Goal: Check status: Check status

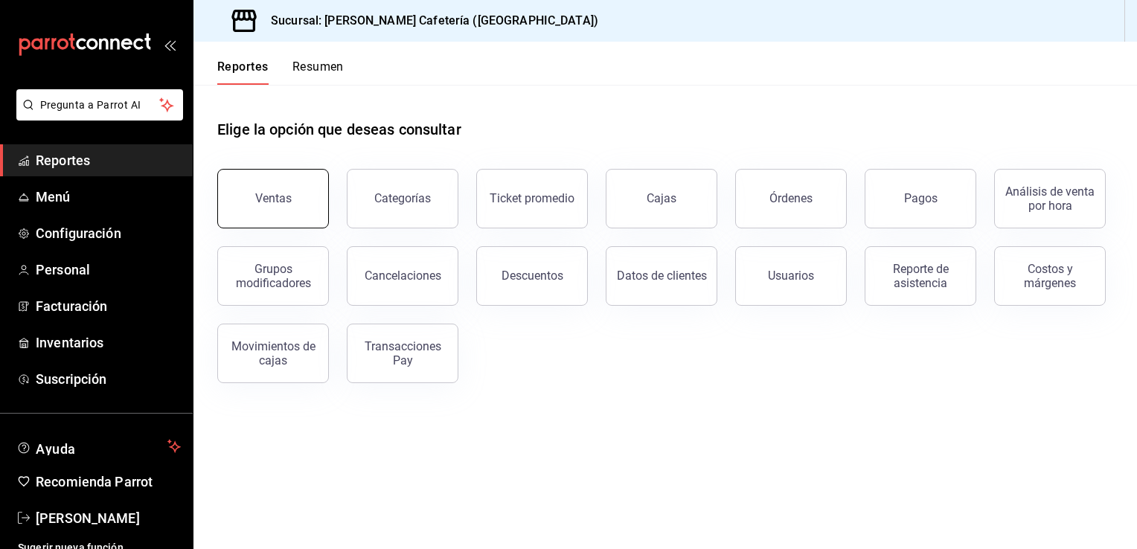
click at [264, 186] on button "Ventas" at bounding box center [273, 199] width 112 height 60
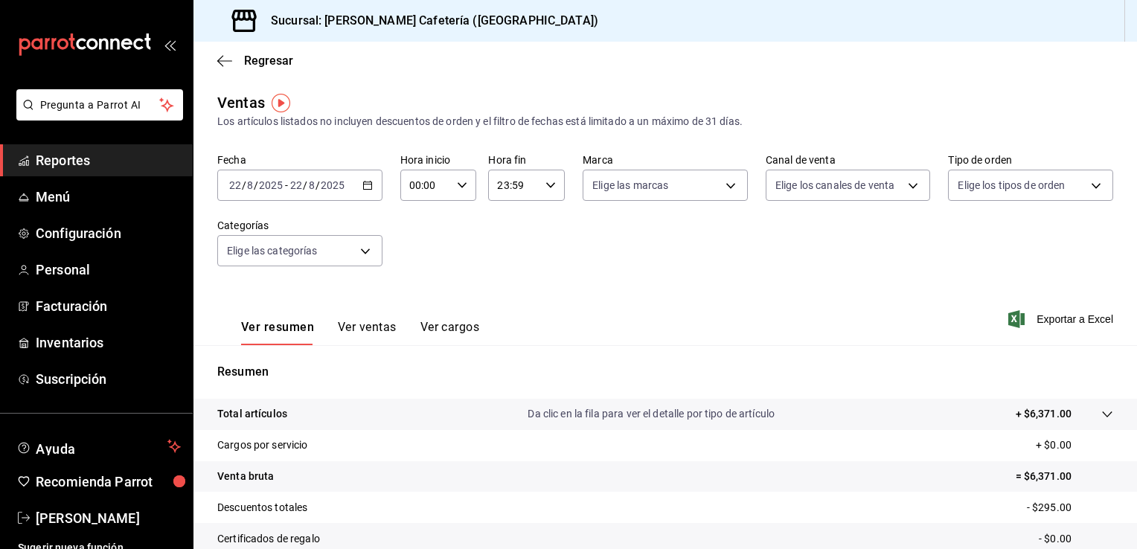
click at [368, 182] on div "[DATE] [DATE] - [DATE] [DATE]" at bounding box center [299, 185] width 165 height 31
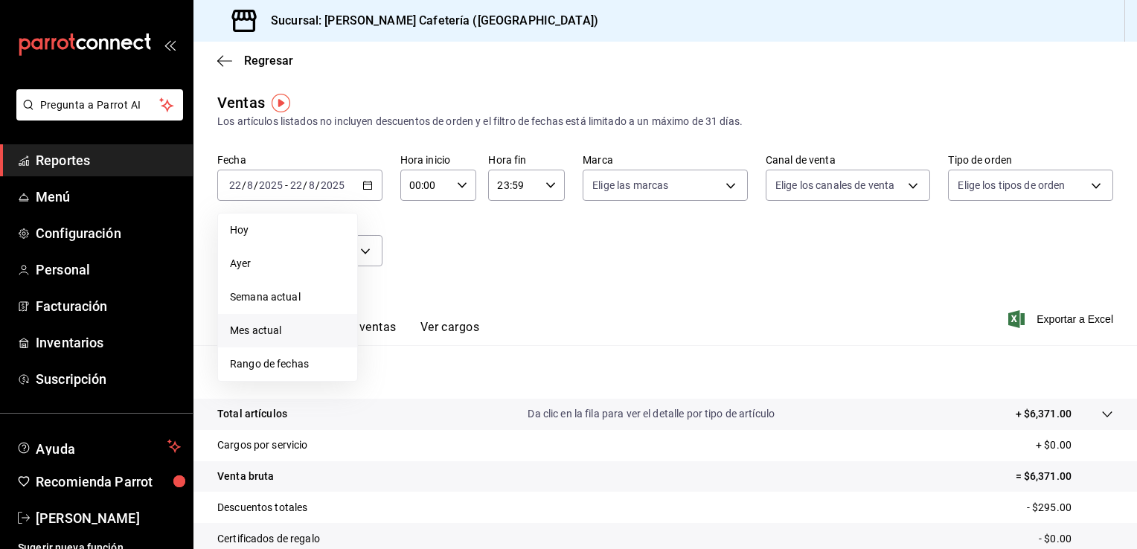
drag, startPoint x: 325, startPoint y: 325, endPoint x: 623, endPoint y: 344, distance: 298.3
click at [330, 325] on span "Mes actual" at bounding box center [287, 331] width 115 height 16
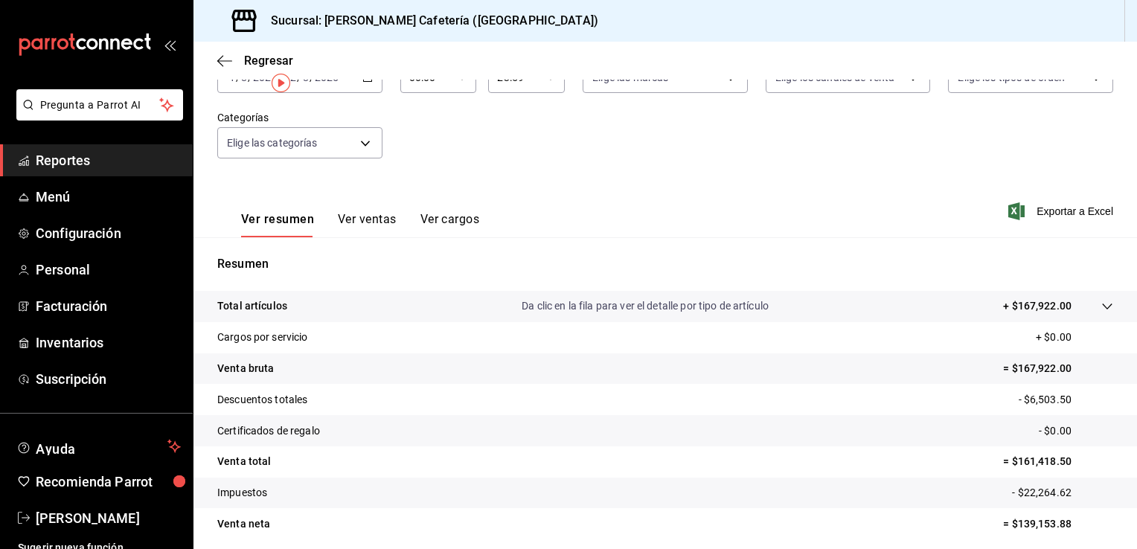
scroll to position [164, 0]
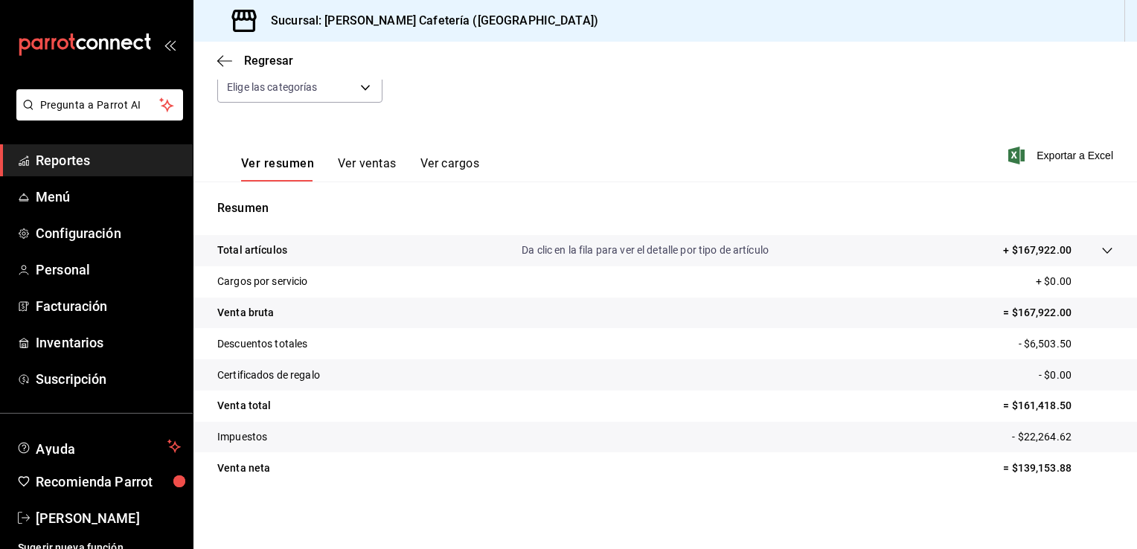
click at [616, 86] on div "Fecha [DATE] [DATE] - [DATE] [DATE] Hora inicio 00:00 Hora inicio Hora fin 23:5…" at bounding box center [665, 55] width 896 height 131
drag, startPoint x: 690, startPoint y: 98, endPoint x: 688, endPoint y: 146, distance: 48.4
click at [688, 146] on div "Ventas Los artículos listados no incluyen descuentos de orden y el filtro de fe…" at bounding box center [666, 227] width 944 height 598
